Goal: Navigation & Orientation: Find specific page/section

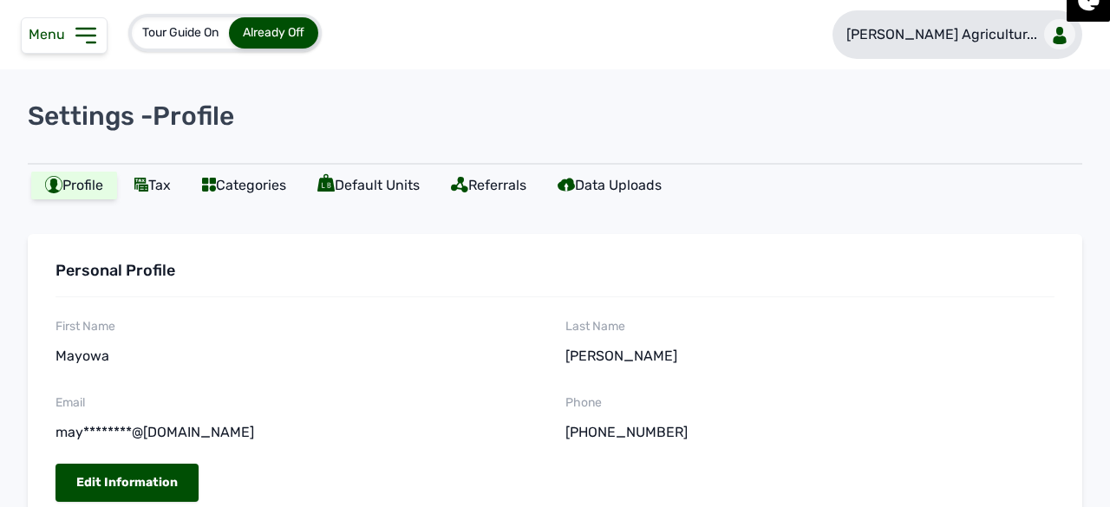
click at [966, 33] on p "[PERSON_NAME] Agricultur..." at bounding box center [942, 34] width 191 height 21
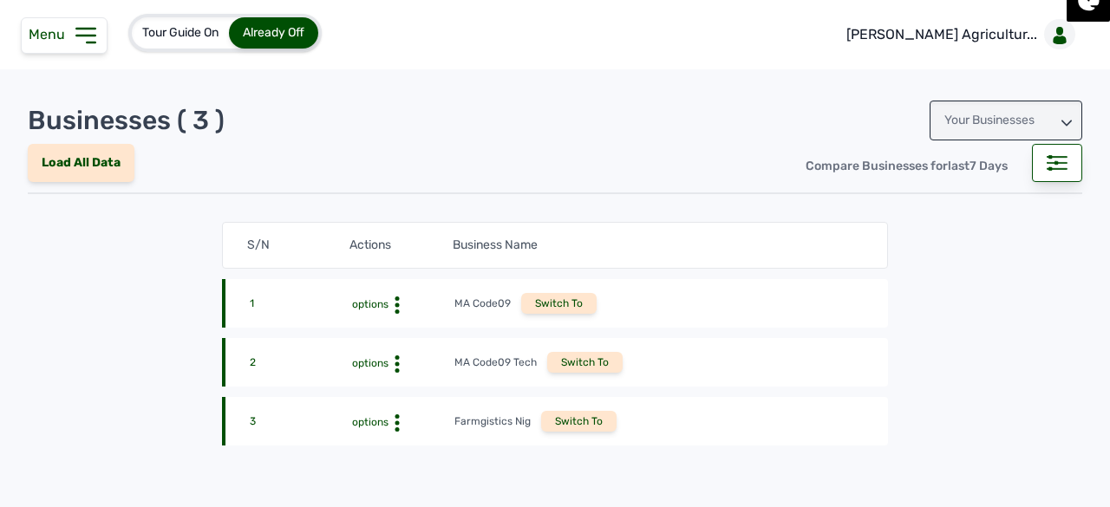
click at [1008, 113] on div "Your Businesses" at bounding box center [1006, 121] width 153 height 40
click at [987, 192] on div "Invitations" at bounding box center [1006, 197] width 153 height 31
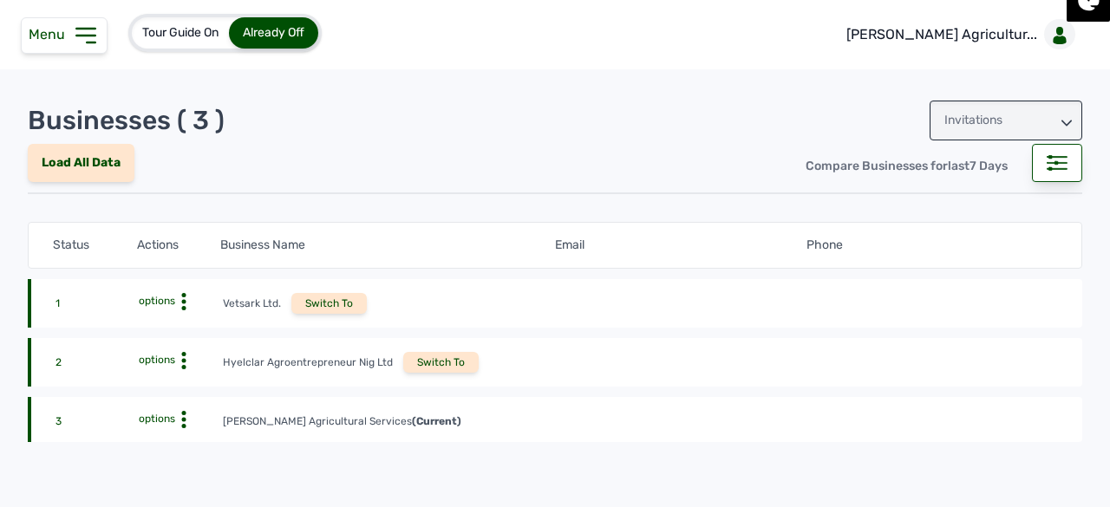
click at [427, 363] on div "Switch To" at bounding box center [440, 362] width 75 height 21
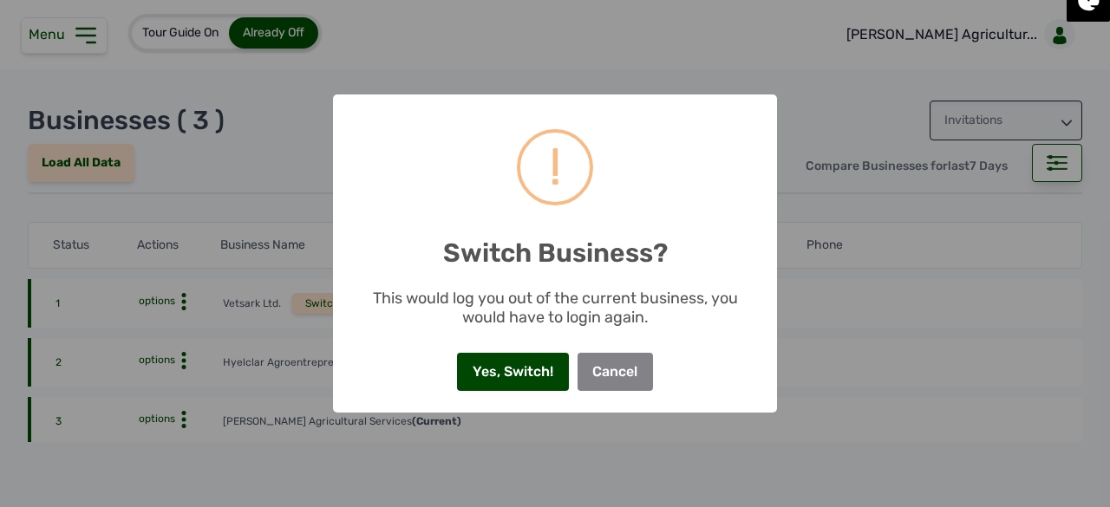
click at [468, 376] on button "Yes, Switch!" at bounding box center [512, 372] width 111 height 38
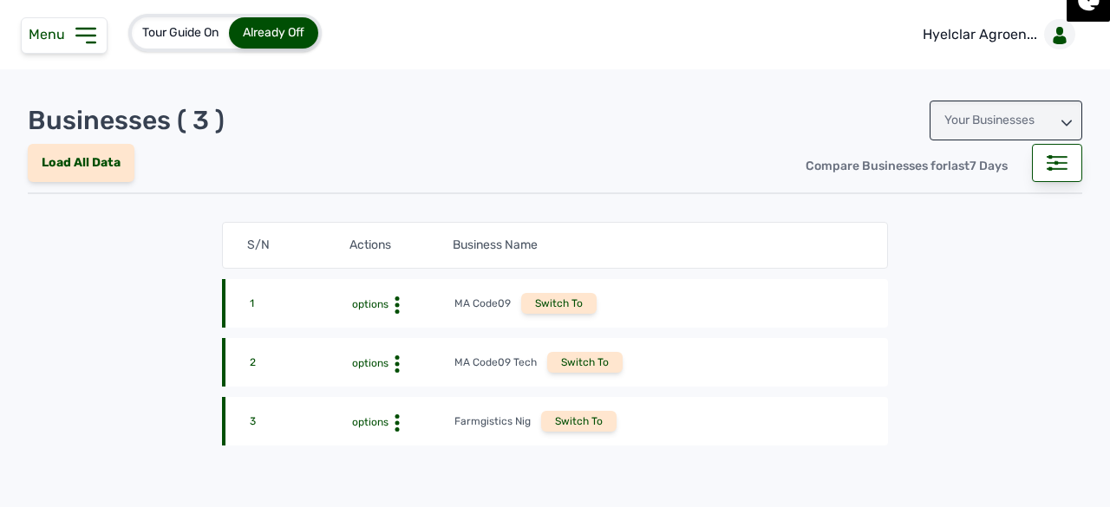
drag, startPoint x: 76, startPoint y: 27, endPoint x: 100, endPoint y: 46, distance: 30.2
click at [76, 29] on icon at bounding box center [85, 36] width 18 height 14
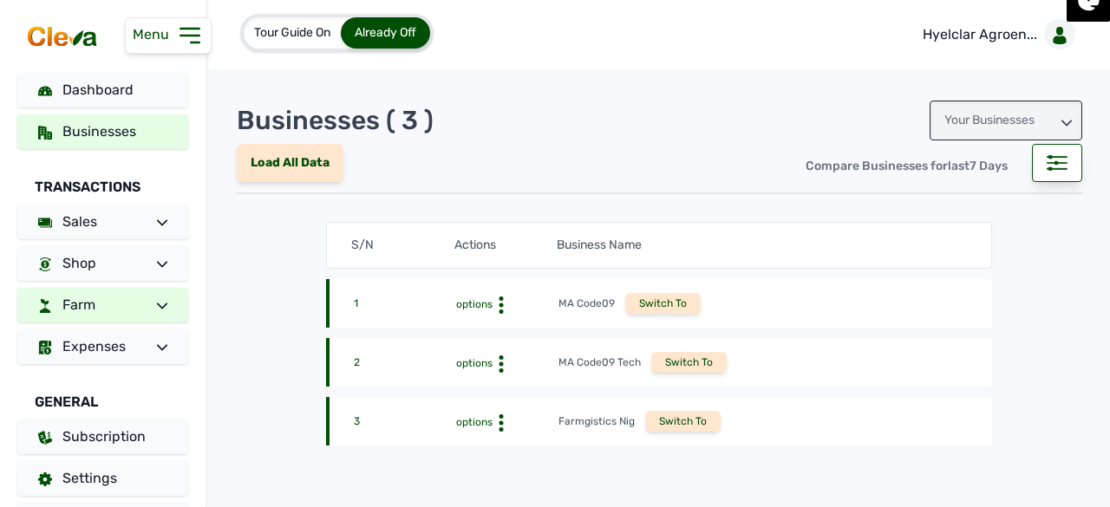
click at [121, 303] on link "Farm" at bounding box center [102, 305] width 171 height 35
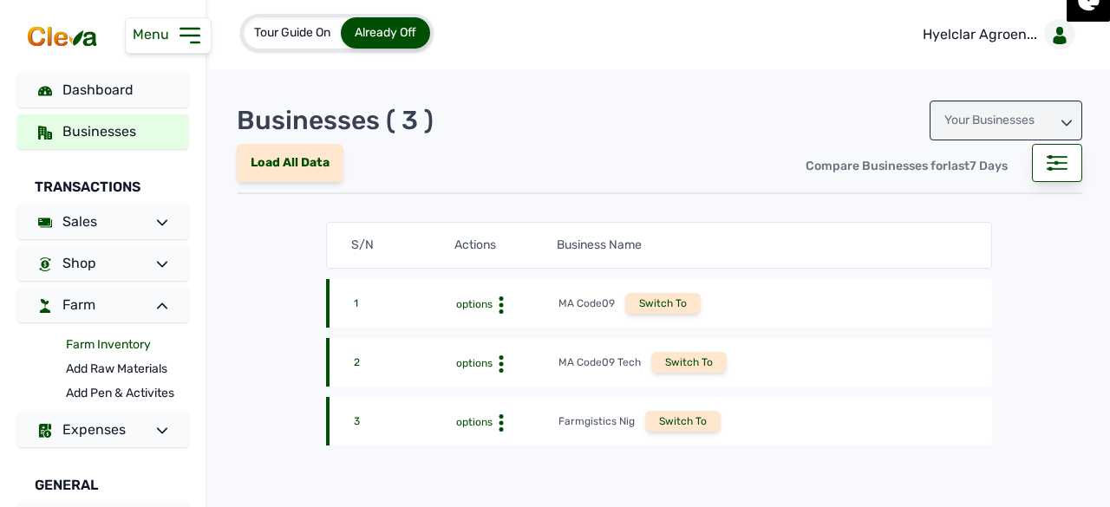
click at [103, 344] on link "Farm Inventory" at bounding box center [127, 345] width 122 height 24
click at [93, 344] on link "Farm Inventory" at bounding box center [127, 345] width 122 height 24
click at [130, 344] on link "Farm Inventory" at bounding box center [127, 345] width 122 height 24
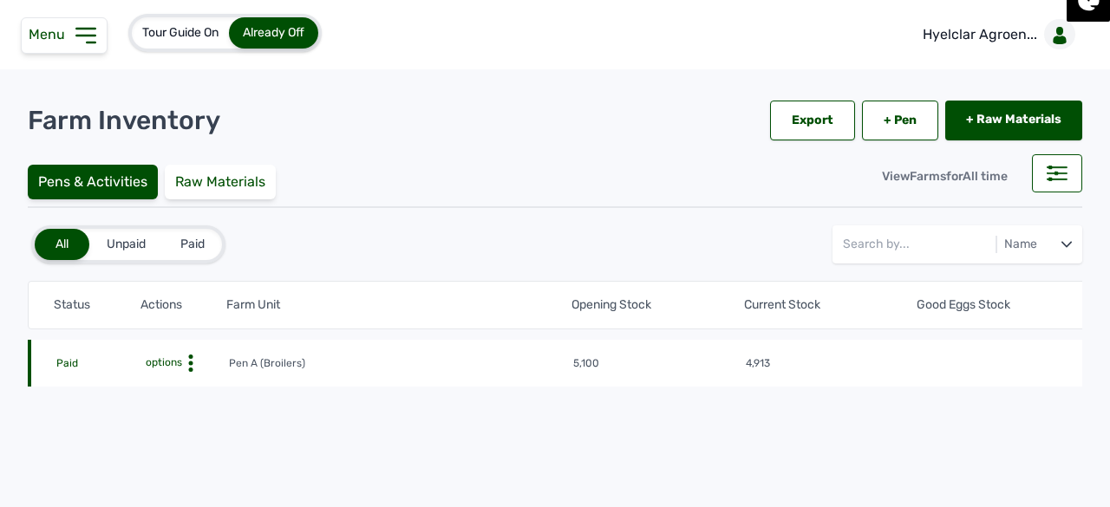
drag, startPoint x: 174, startPoint y: 362, endPoint x: 200, endPoint y: 365, distance: 25.4
click at [174, 362] on span "options" at bounding box center [162, 363] width 40 height 12
click at [206, 386] on div "Farm Activities" at bounding box center [164, 390] width 123 height 21
click at [172, 386] on div "Farm Activities" at bounding box center [164, 390] width 123 height 21
click at [172, 383] on div "Farm Activities" at bounding box center [164, 390] width 123 height 21
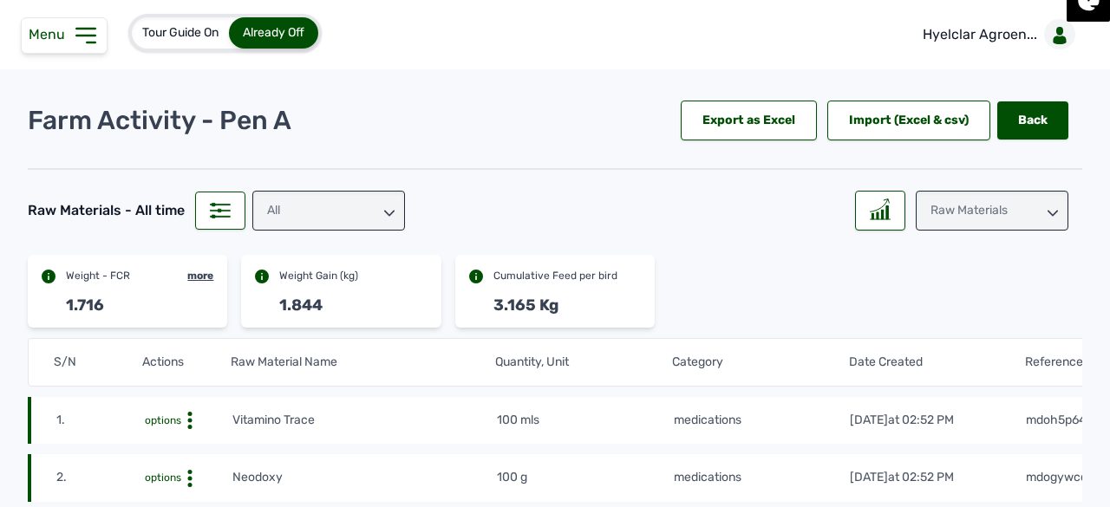
click at [990, 214] on div "Raw Materials" at bounding box center [992, 211] width 153 height 40
click at [994, 315] on div "Losses" at bounding box center [992, 319] width 153 height 31
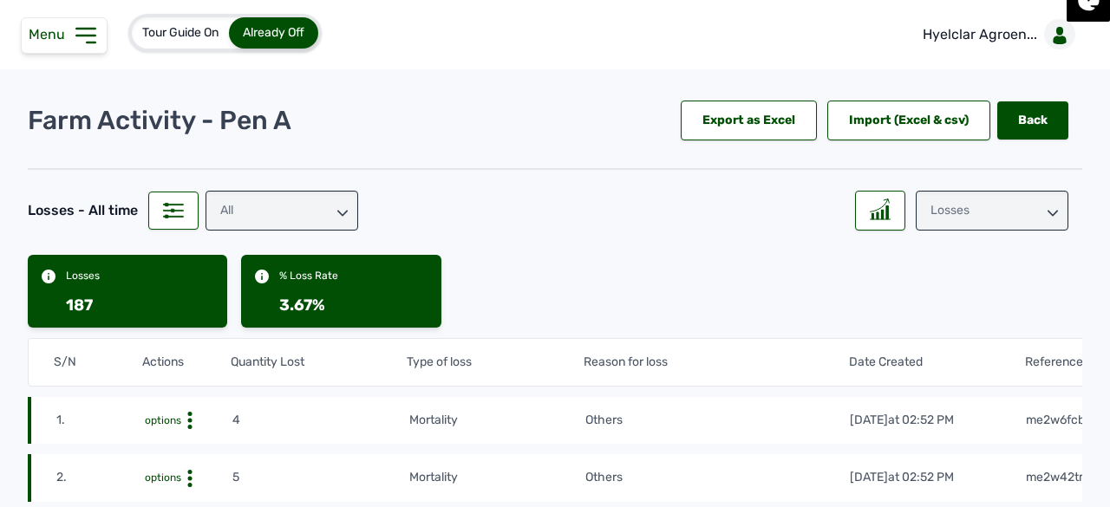
click at [1001, 199] on div "Losses" at bounding box center [992, 211] width 153 height 40
click at [980, 304] on div "Weight" at bounding box center [992, 319] width 153 height 31
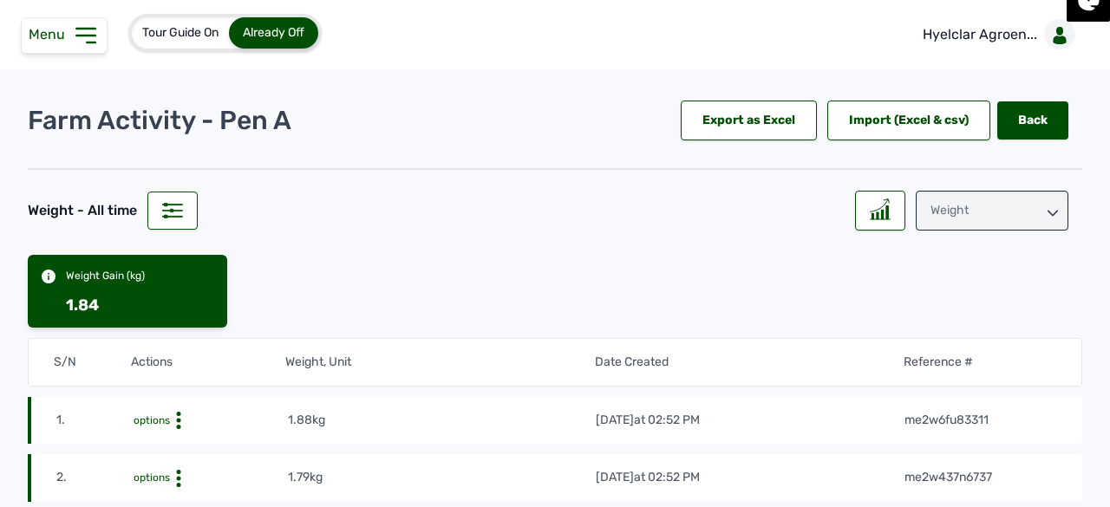
click at [68, 30] on span "Menu" at bounding box center [50, 34] width 43 height 16
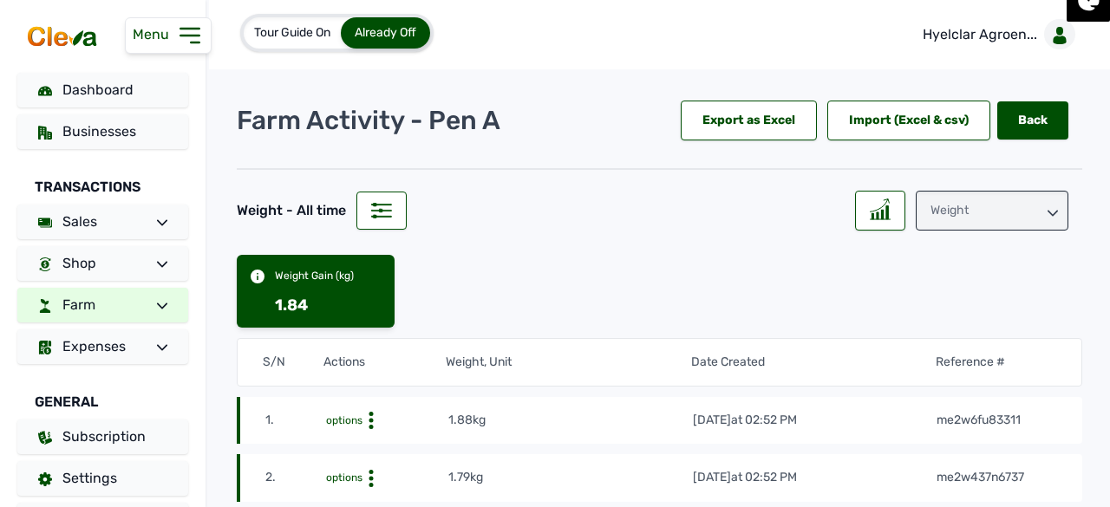
click at [130, 302] on link "Farm" at bounding box center [102, 305] width 171 height 35
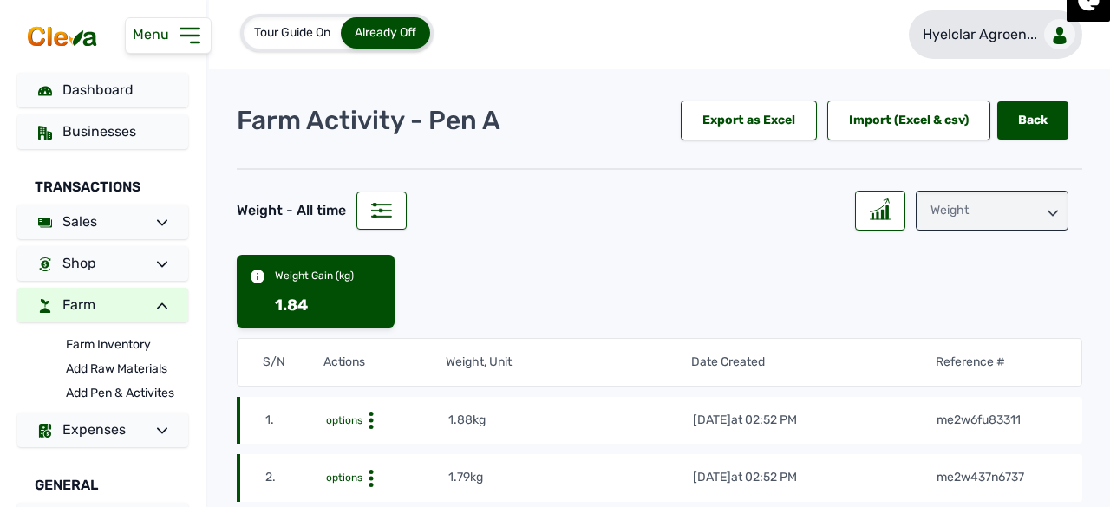
click at [976, 25] on p "Hyelclar Agroen..." at bounding box center [980, 34] width 115 height 21
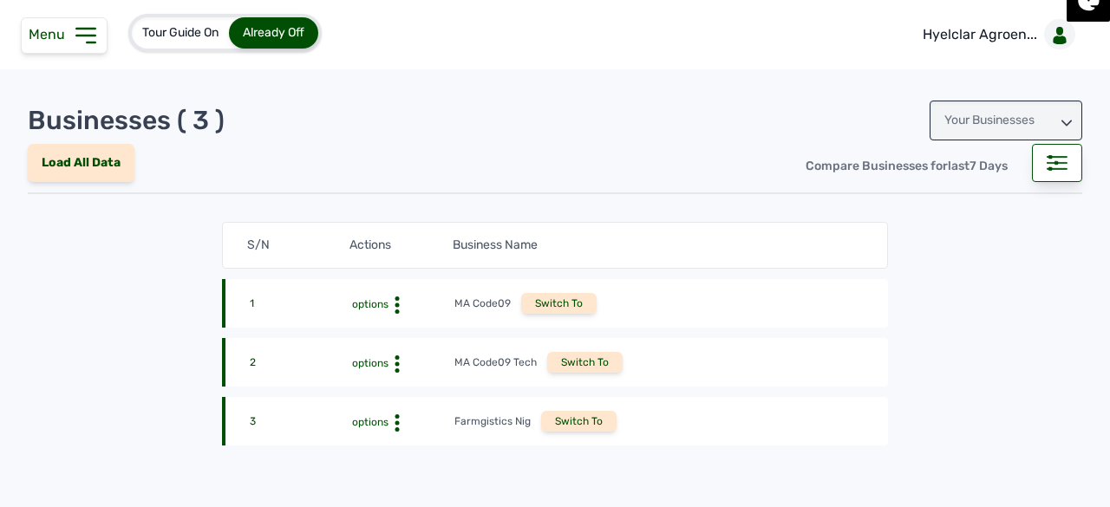
click at [1018, 121] on div "Your Businesses" at bounding box center [1006, 121] width 153 height 40
click at [952, 195] on div "Invitations" at bounding box center [1006, 197] width 153 height 31
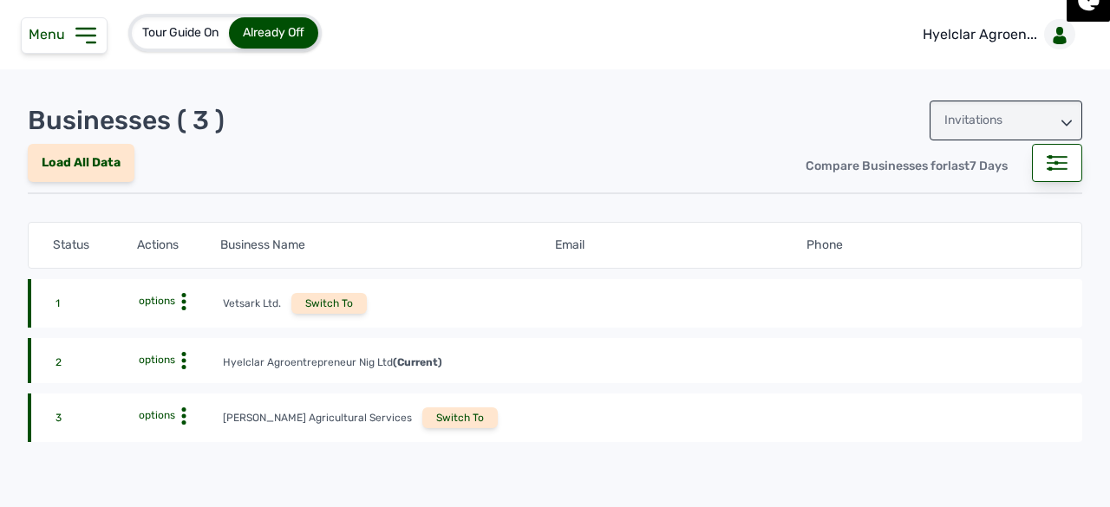
click at [422, 414] on div "Switch To" at bounding box center [459, 418] width 75 height 21
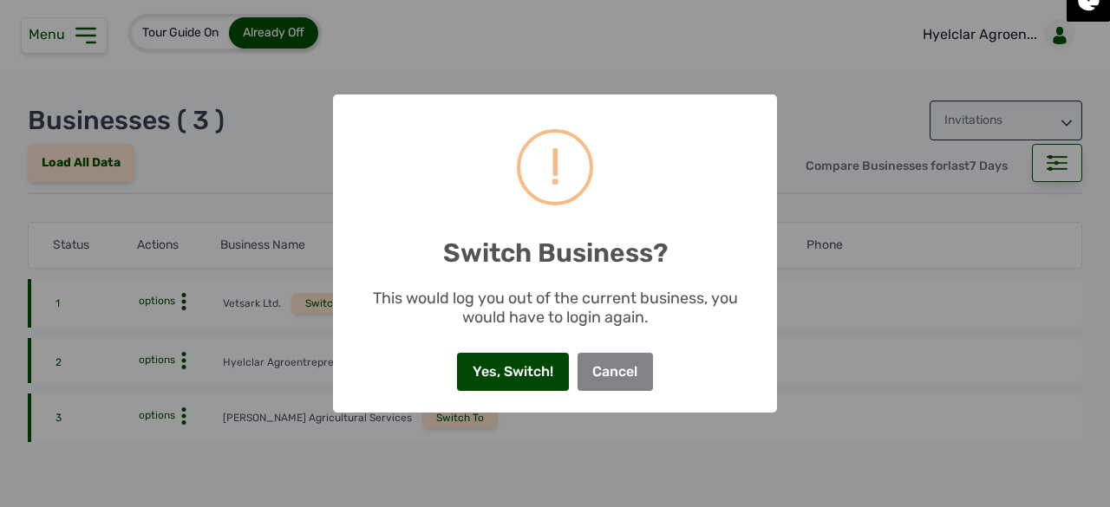
click at [530, 371] on button "Yes, Switch!" at bounding box center [512, 372] width 111 height 38
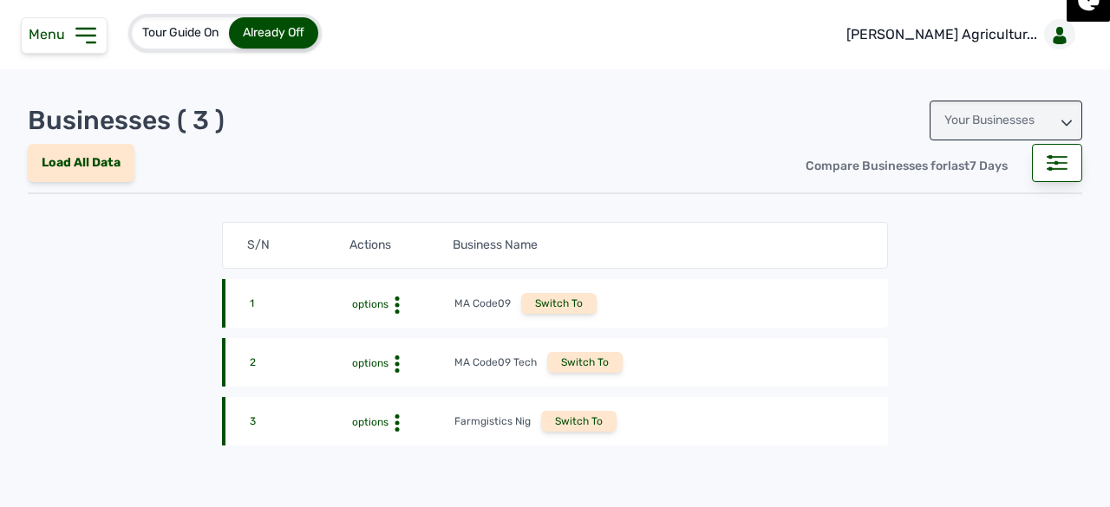
click at [69, 48] on div "Menu" at bounding box center [64, 35] width 87 height 36
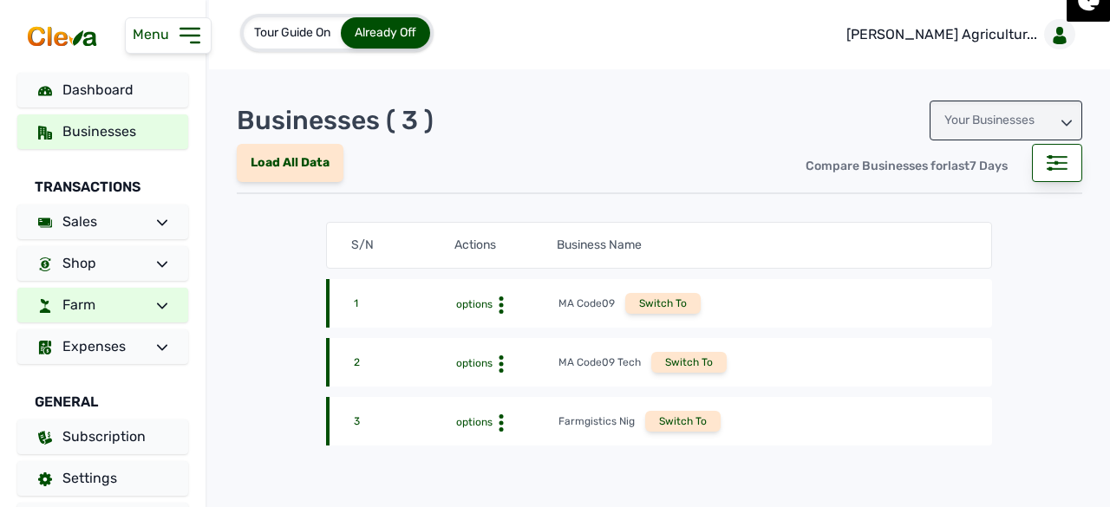
click at [123, 299] on link "Farm" at bounding box center [102, 305] width 171 height 35
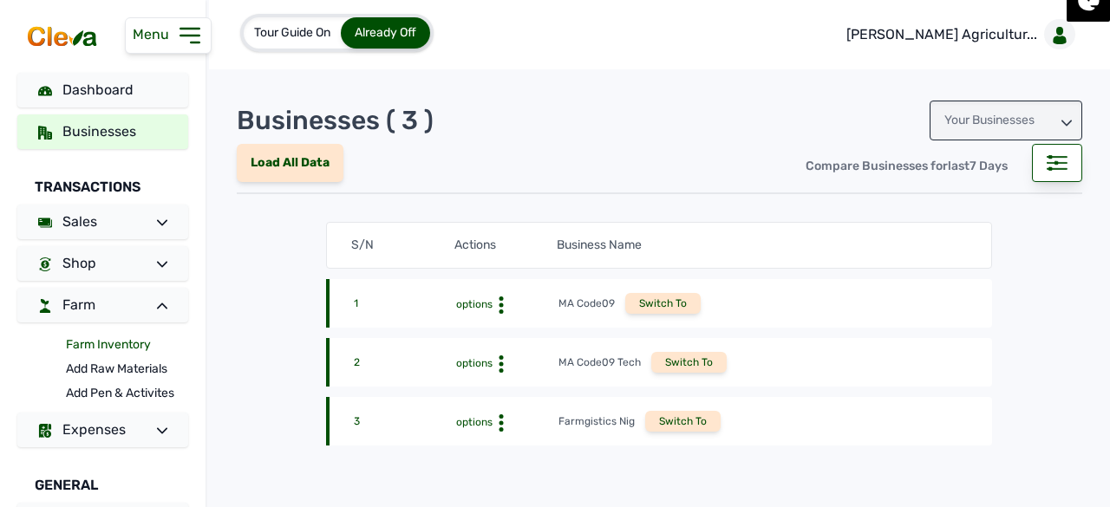
click at [101, 344] on link "Farm Inventory" at bounding box center [127, 345] width 122 height 24
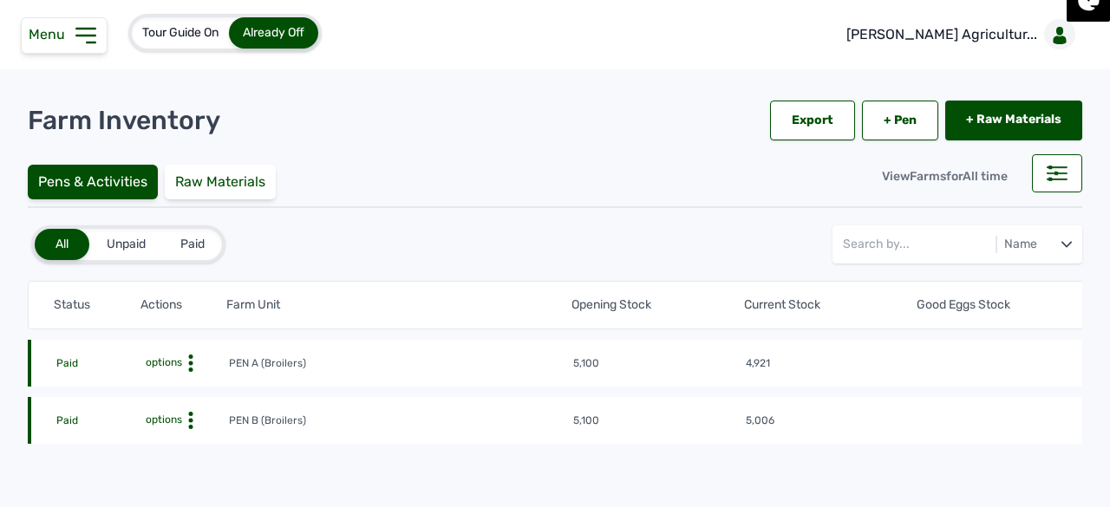
click at [175, 362] on span "options" at bounding box center [162, 363] width 40 height 12
click at [173, 386] on div "Farm Activities" at bounding box center [164, 390] width 123 height 21
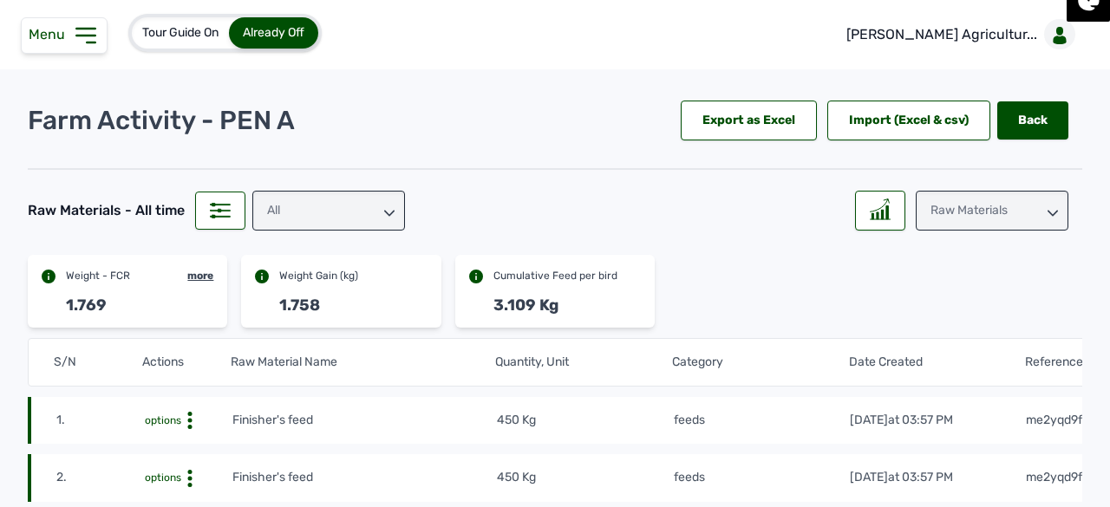
click at [987, 214] on div "Raw Materials" at bounding box center [992, 211] width 153 height 40
click at [959, 306] on div "Losses" at bounding box center [992, 319] width 153 height 31
